Goal: Transaction & Acquisition: Purchase product/service

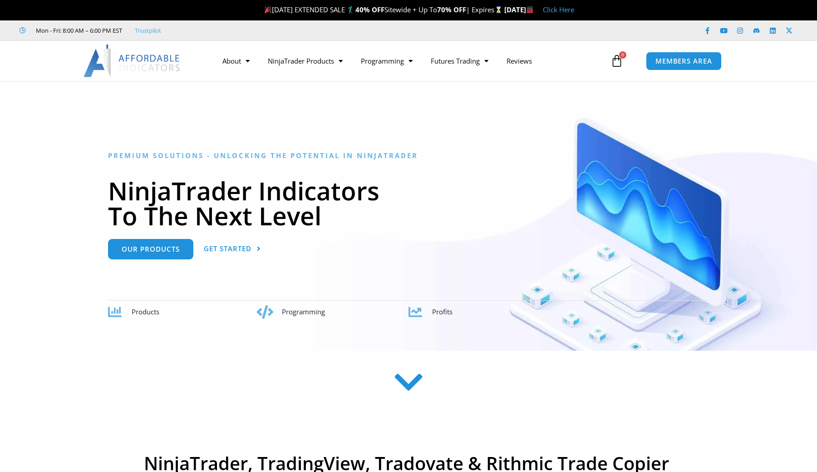
click at [138, 256] on link "Our Products" at bounding box center [150, 249] width 85 height 20
click at [149, 243] on span "Our Products" at bounding box center [151, 245] width 58 height 7
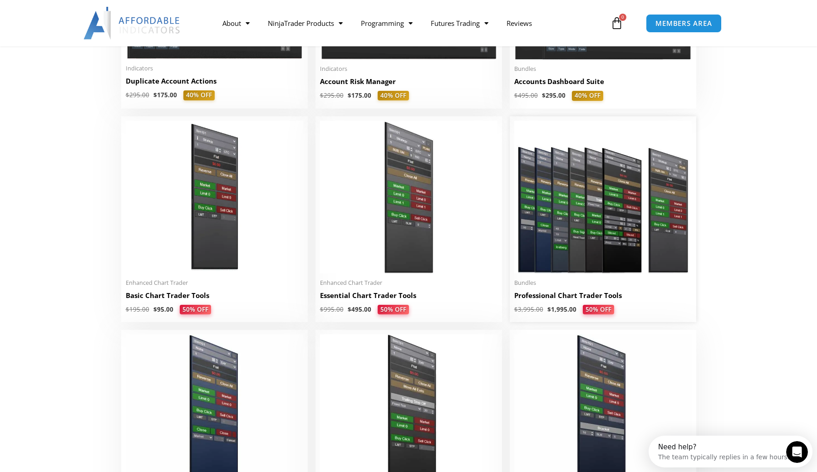
click at [558, 221] on img at bounding box center [604, 197] width 178 height 153
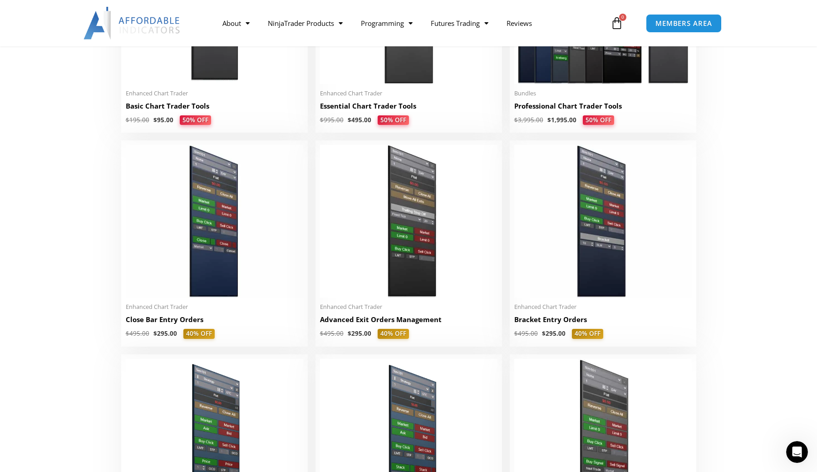
scroll to position [535, 0]
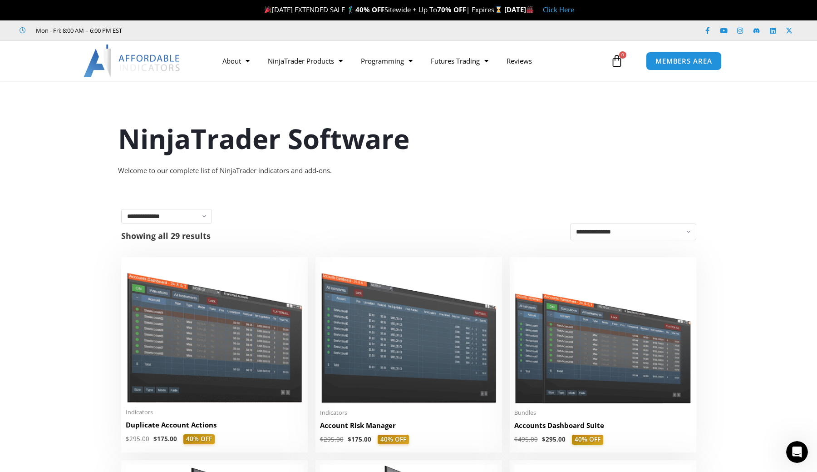
scroll to position [0, 0]
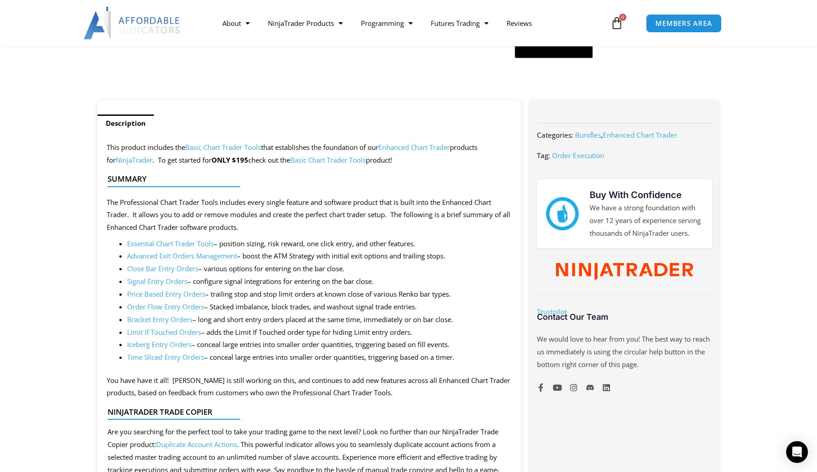
scroll to position [314, 0]
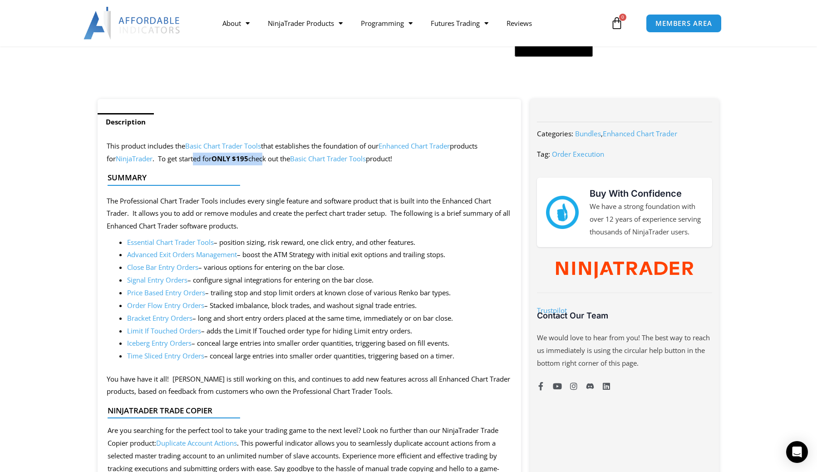
drag, startPoint x: 187, startPoint y: 158, endPoint x: 256, endPoint y: 158, distance: 69.0
click at [256, 158] on p "This product includes the Basic Chart Trader Tools that establishes the foundat…" at bounding box center [310, 152] width 406 height 25
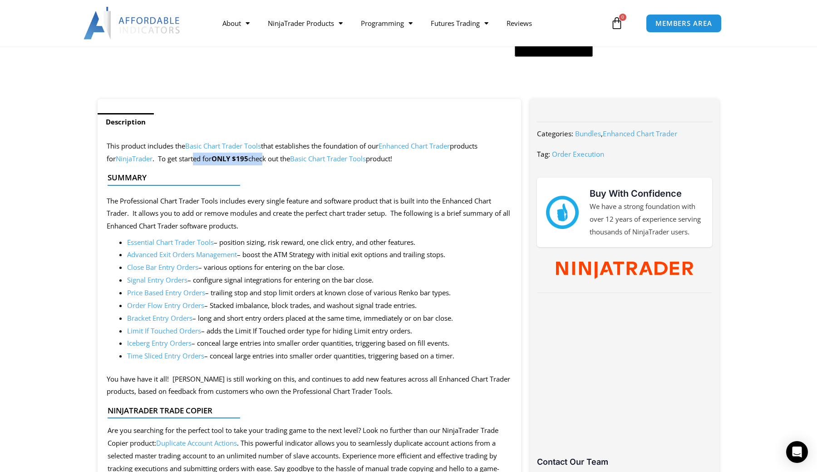
click at [284, 185] on div at bounding box center [306, 185] width 396 height 5
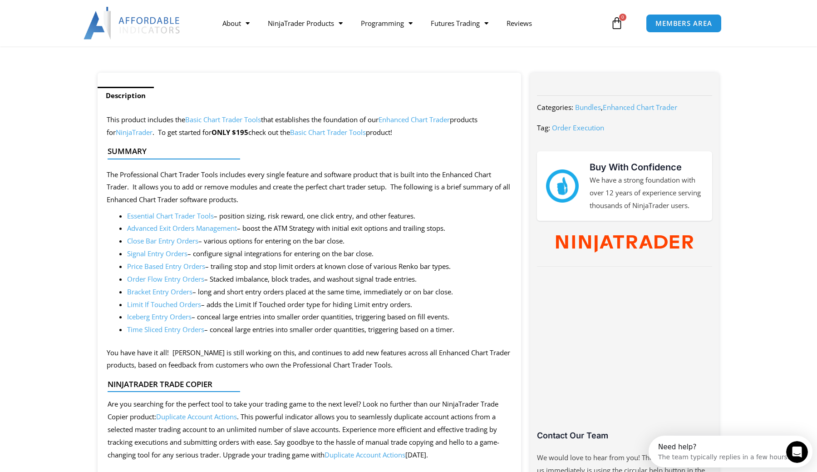
scroll to position [341, 0]
